Goal: Information Seeking & Learning: Learn about a topic

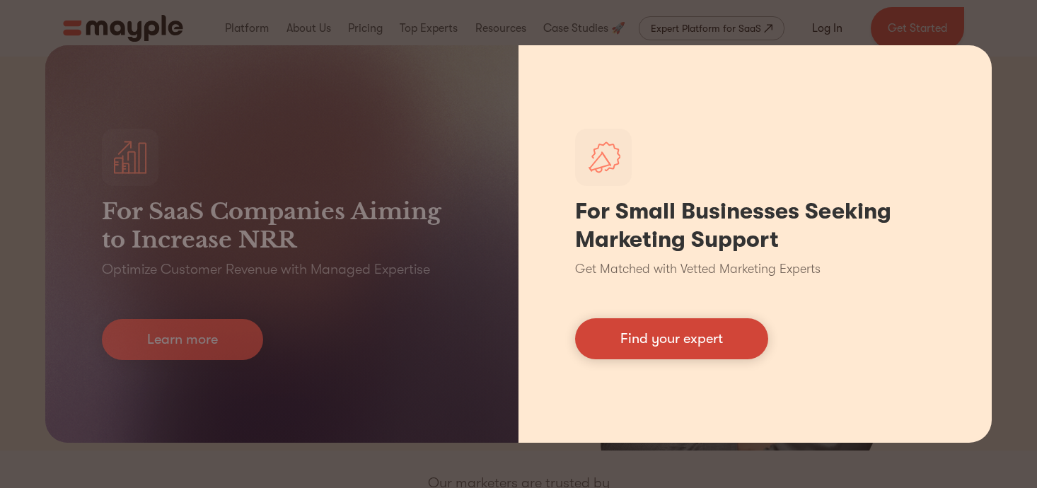
click at [706, 347] on link "Find your expert" at bounding box center [671, 338] width 193 height 41
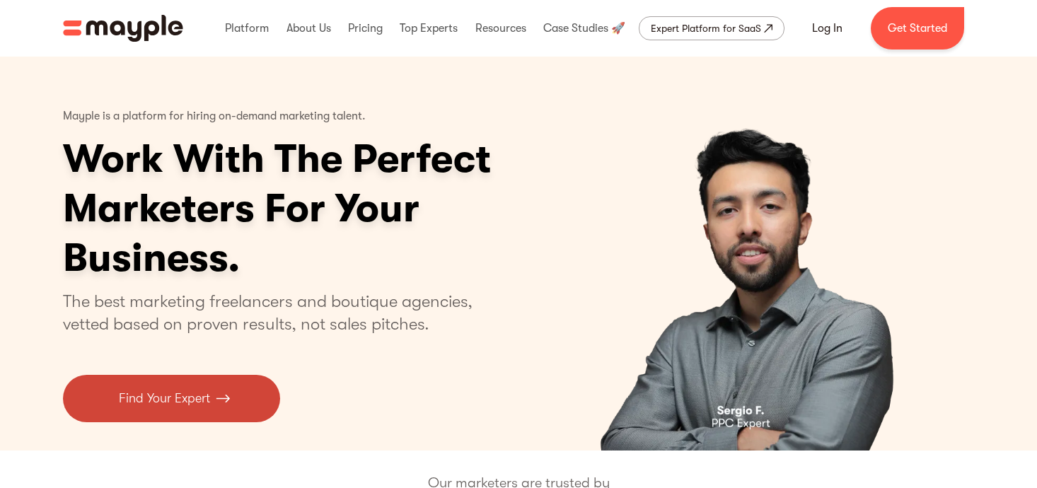
click at [237, 405] on link "Find Your Expert" at bounding box center [171, 398] width 217 height 47
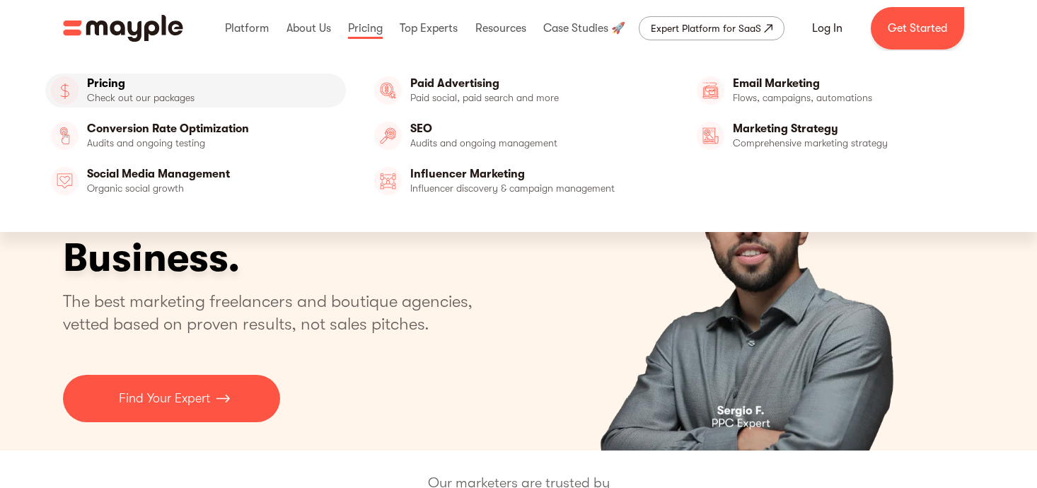
click at [171, 84] on link "Pricing" at bounding box center [195, 91] width 301 height 34
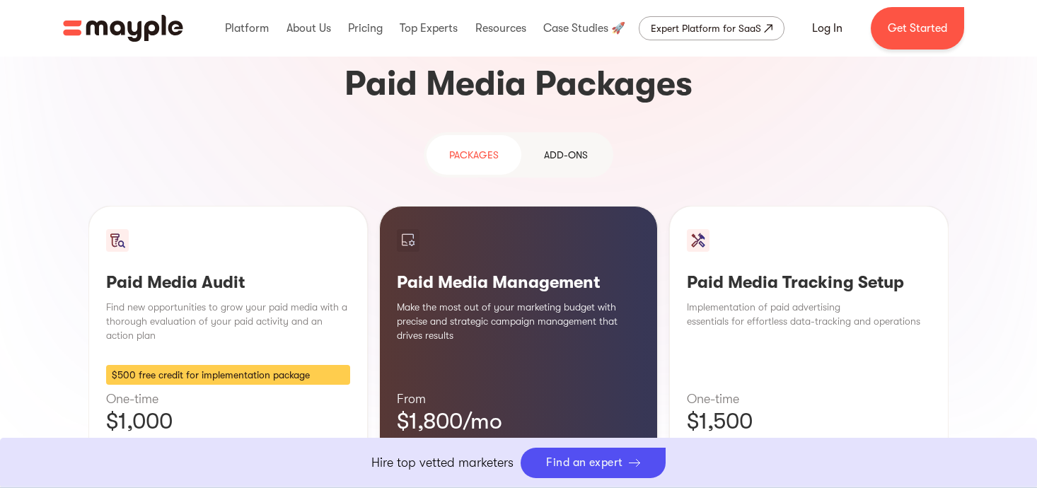
scroll to position [1279, 0]
